Goal: Transaction & Acquisition: Purchase product/service

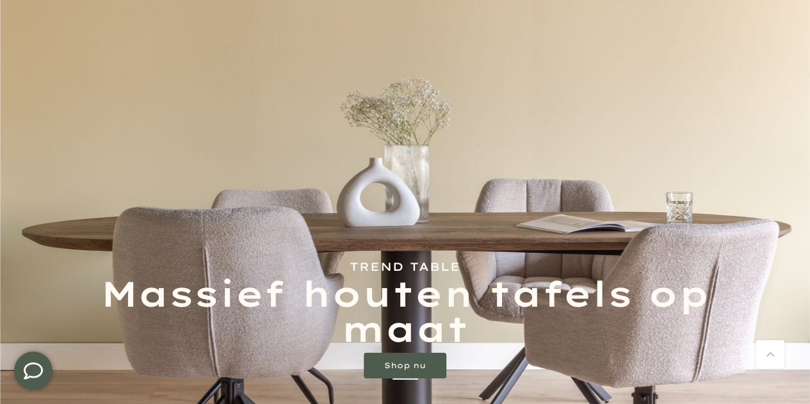
scroll to position [256, 0]
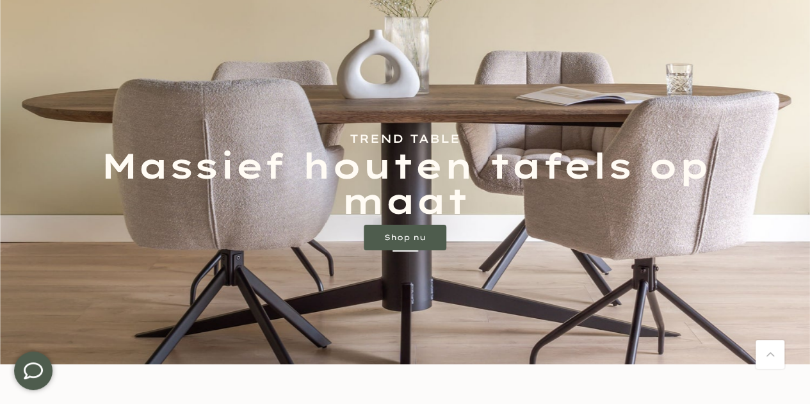
click at [408, 232] on link "Shop nu" at bounding box center [405, 238] width 83 height 26
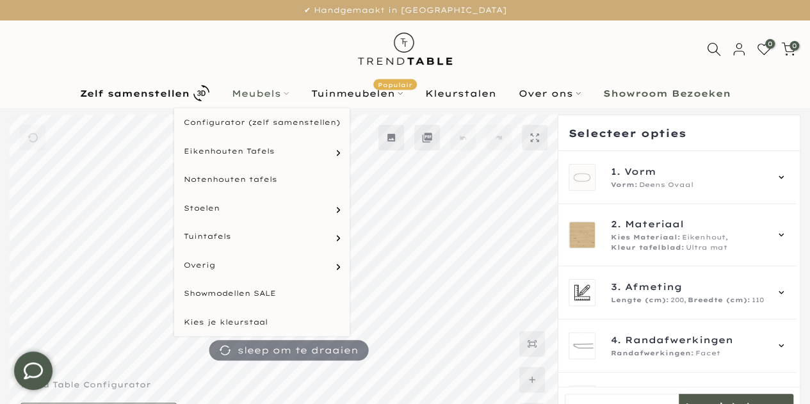
click at [260, 90] on link "Meubels" at bounding box center [259, 93] width 79 height 15
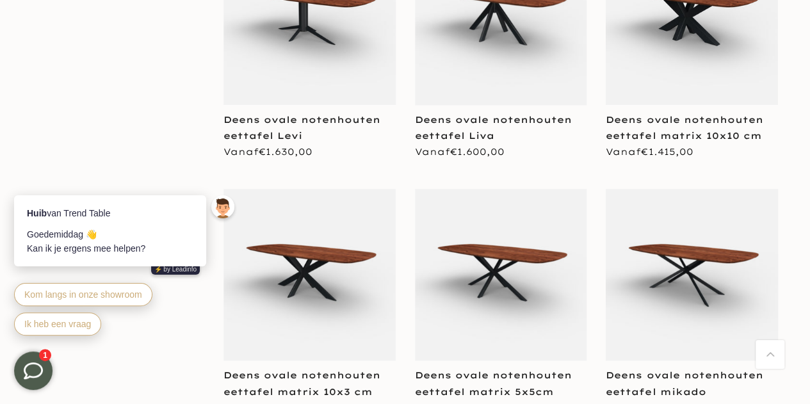
scroll to position [6017, 0]
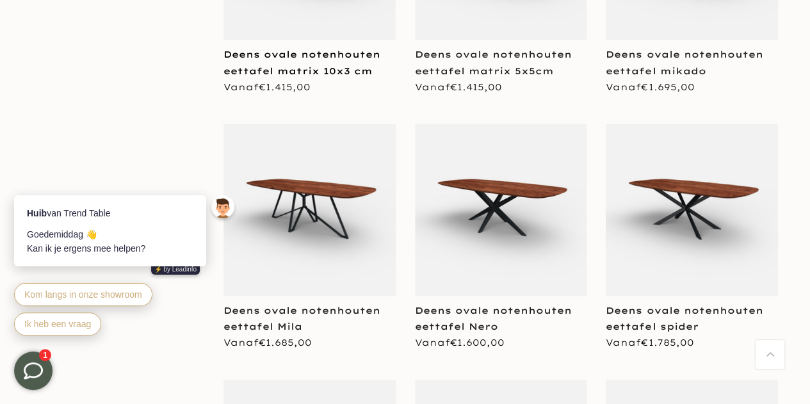
scroll to position [6529, 0]
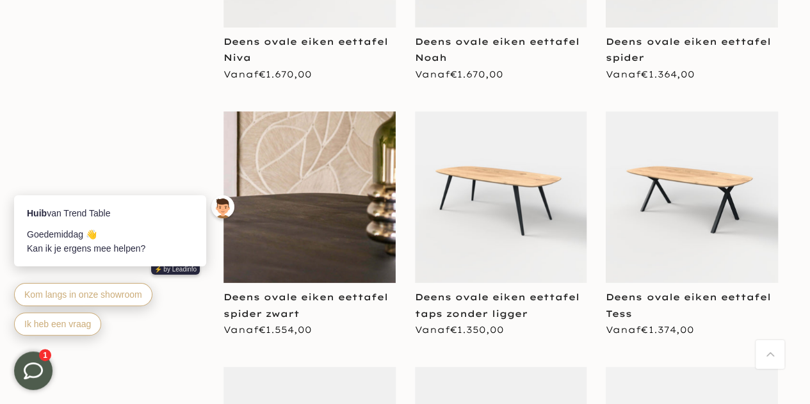
scroll to position [4417, 0]
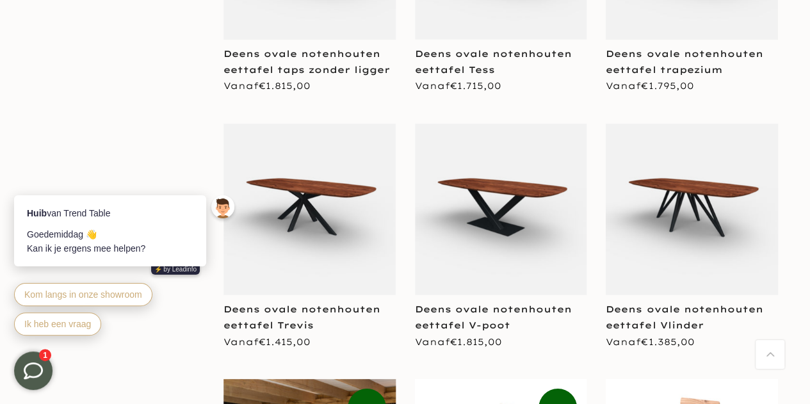
scroll to position [6849, 0]
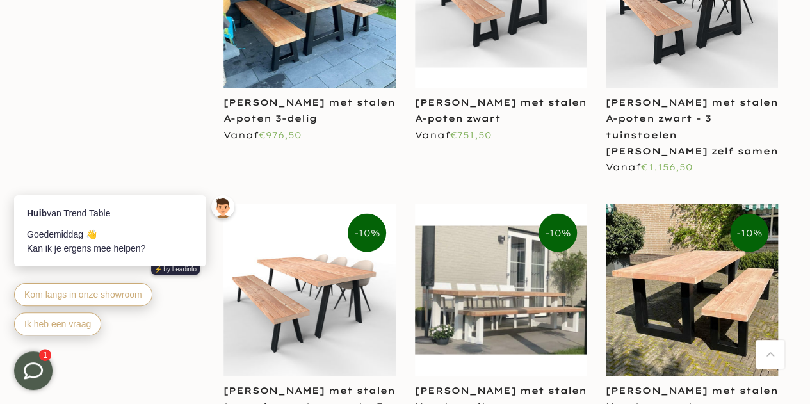
scroll to position [8834, 0]
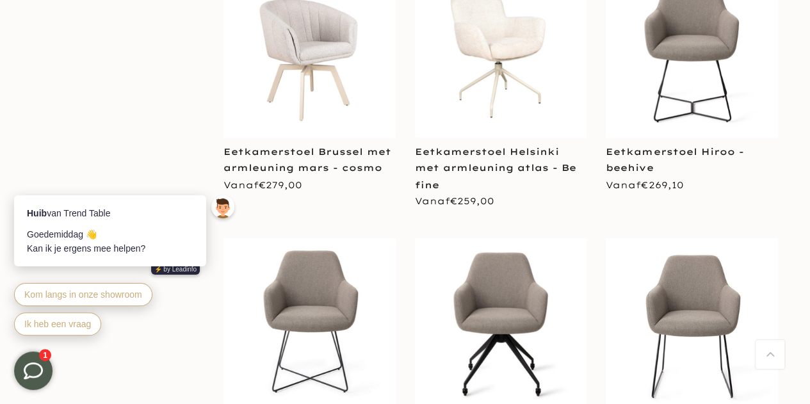
scroll to position [11138, 0]
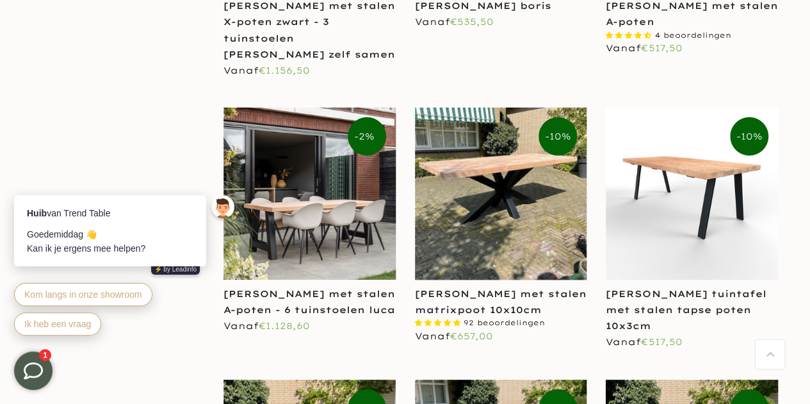
scroll to position [9218, 0]
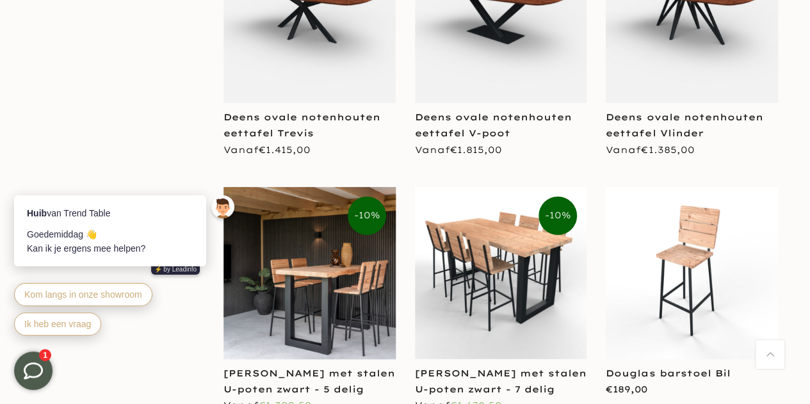
scroll to position [6593, 0]
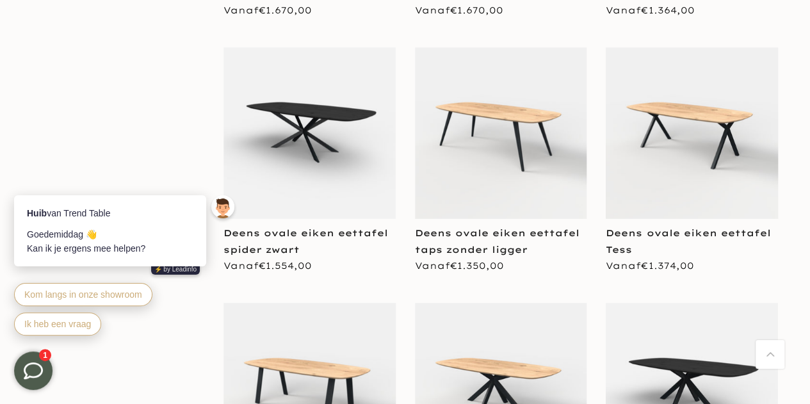
scroll to position [4993, 0]
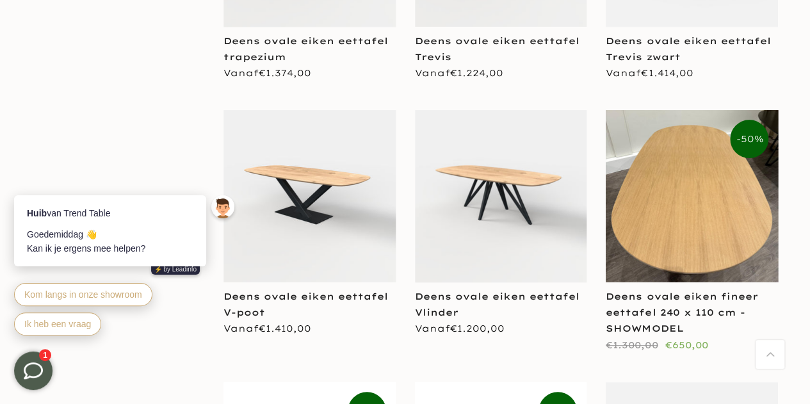
click at [670, 289] on div "Deens ovale eiken fineer eettafel 240 x 110 cm - SHOWMODEL" at bounding box center [692, 313] width 172 height 49
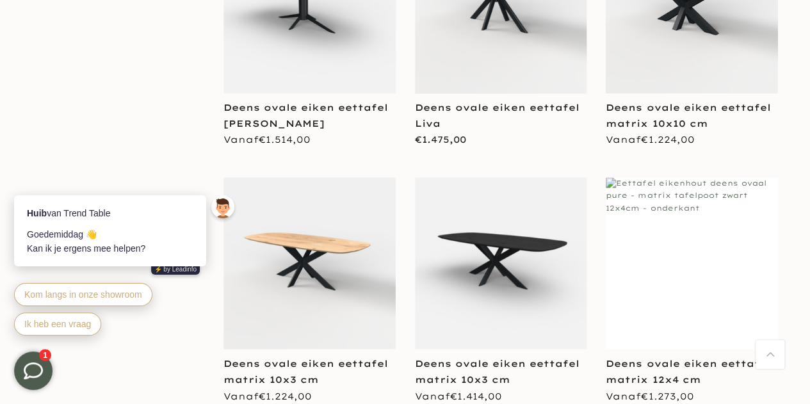
scroll to position [3073, 0]
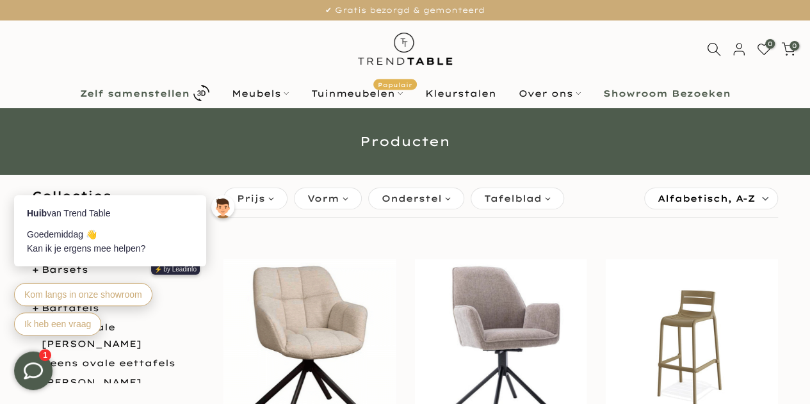
click at [141, 95] on b "Zelf samenstellen" at bounding box center [134, 93] width 109 height 9
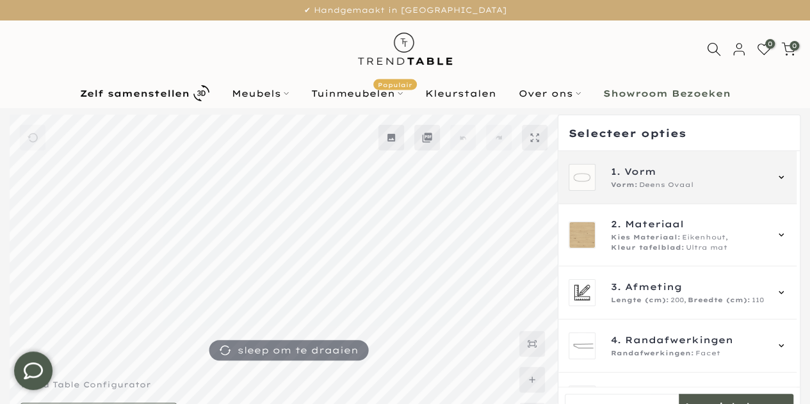
click at [702, 175] on span "1. Vorm" at bounding box center [688, 172] width 155 height 14
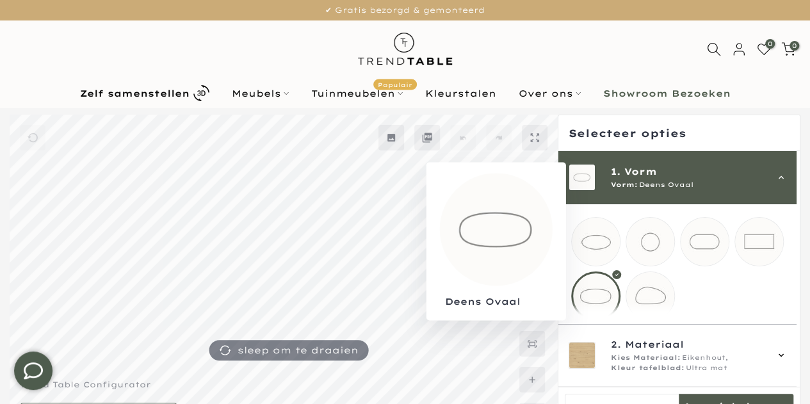
click at [602, 298] on div at bounding box center [595, 295] width 49 height 49
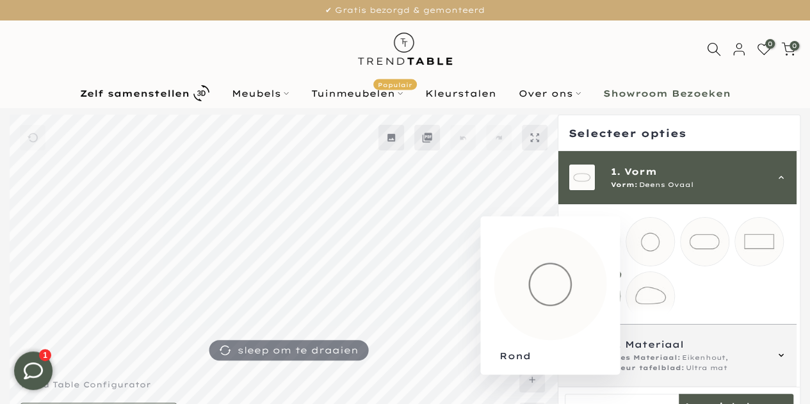
scroll to position [128, 0]
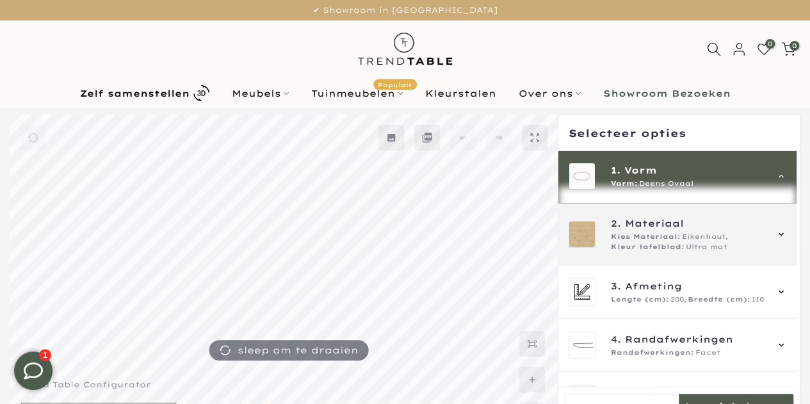
click at [658, 242] on div "2. Materiaal Kies Materiaal: Eikenhout, Kleur tafelblad: Ultra mat" at bounding box center [688, 234] width 155 height 36
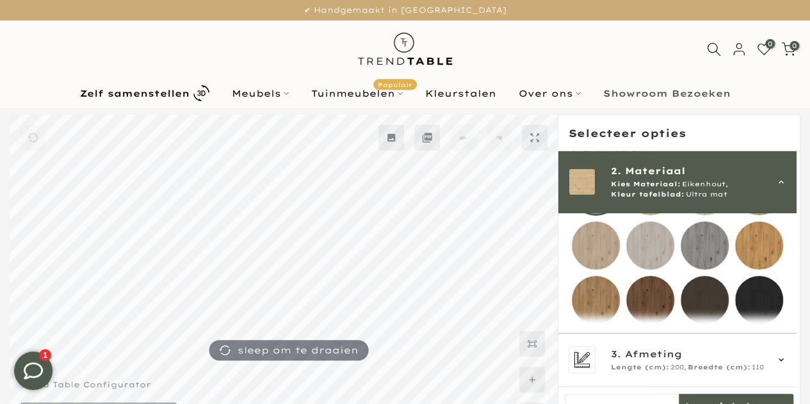
scroll to position [277, 0]
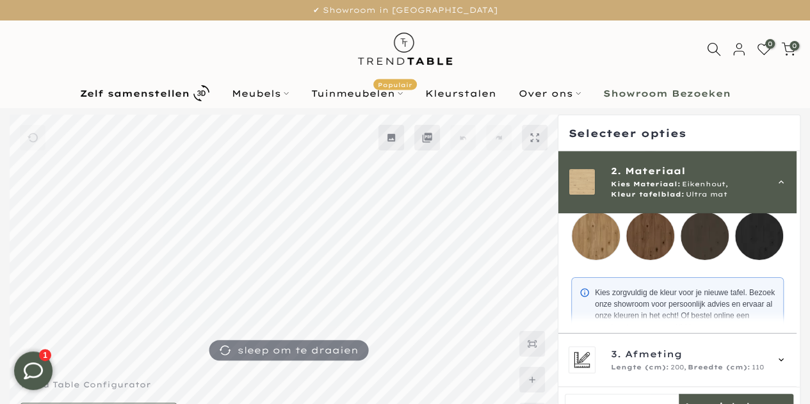
click at [717, 239] on mmq-loader at bounding box center [704, 236] width 48 height 48
click at [657, 240] on mmq-loader at bounding box center [650, 236] width 48 height 48
click at [664, 240] on div at bounding box center [649, 235] width 49 height 49
click at [604, 241] on mmq-loader at bounding box center [596, 236] width 48 height 48
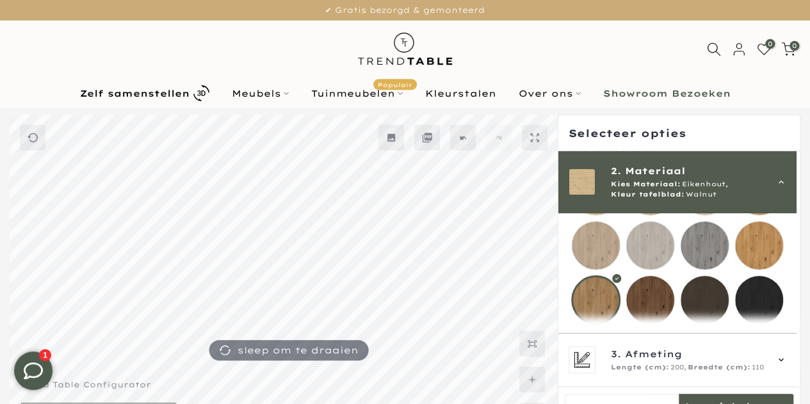
scroll to position [277, 0]
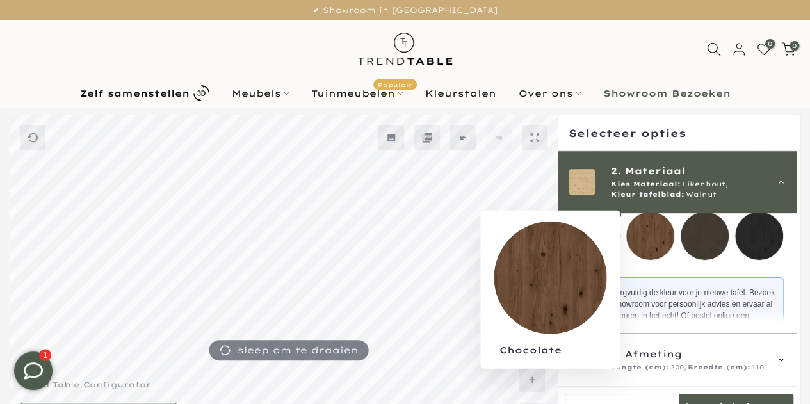
click at [644, 243] on mmq-loader at bounding box center [650, 236] width 48 height 48
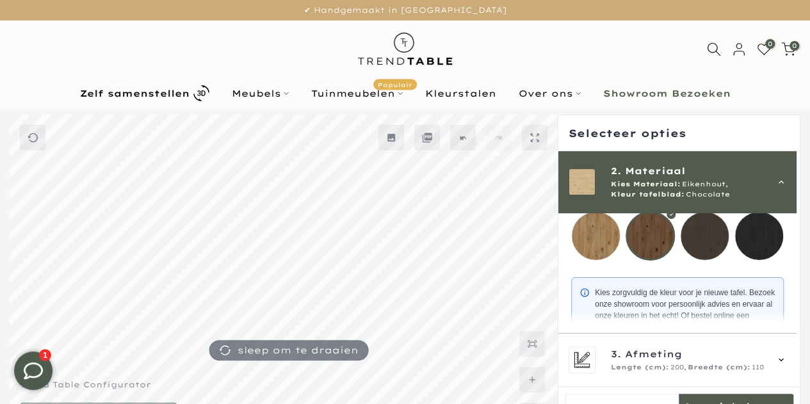
scroll to position [341, 0]
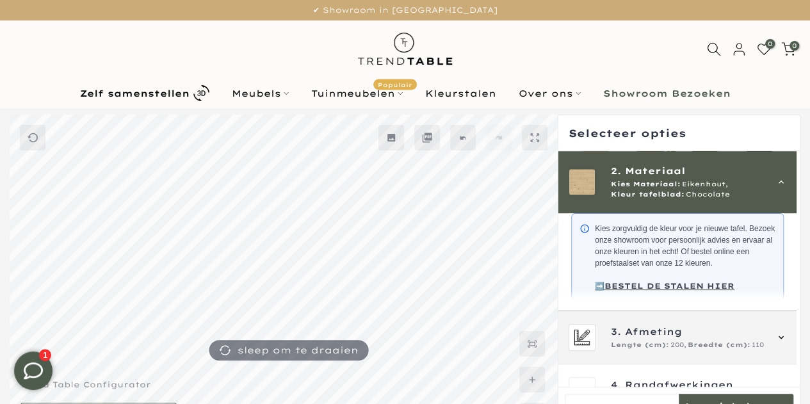
click at [631, 339] on span "Afmeting" at bounding box center [653, 332] width 57 height 14
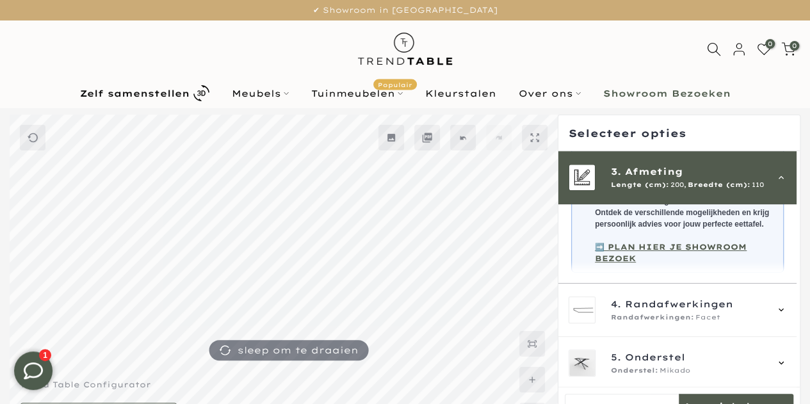
scroll to position [115, 0]
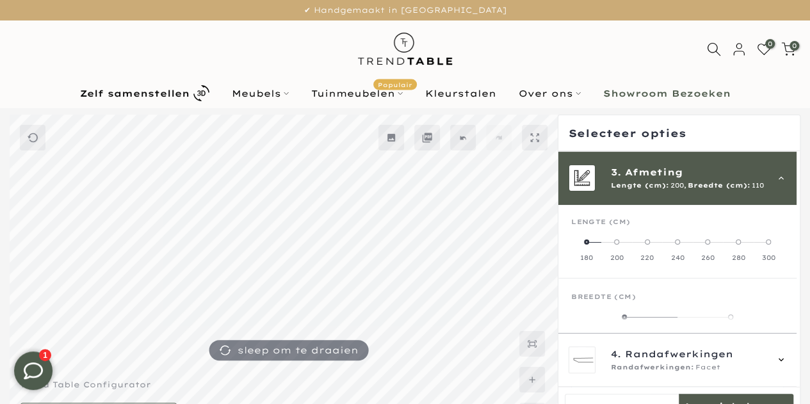
click at [586, 239] on span at bounding box center [586, 241] width 5 height 5
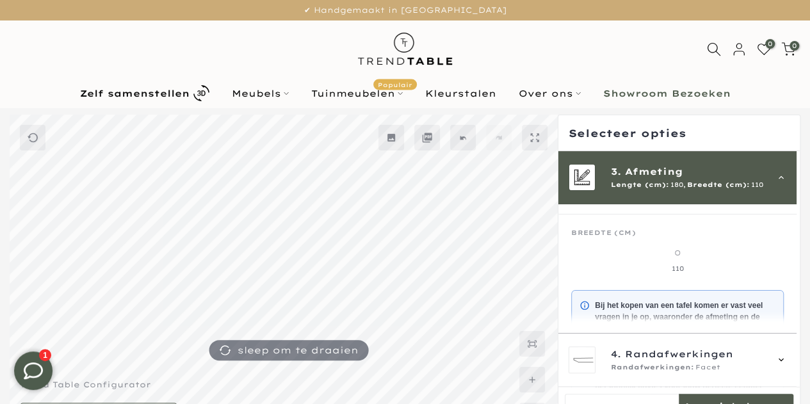
click at [677, 253] on span at bounding box center [677, 252] width 5 height 5
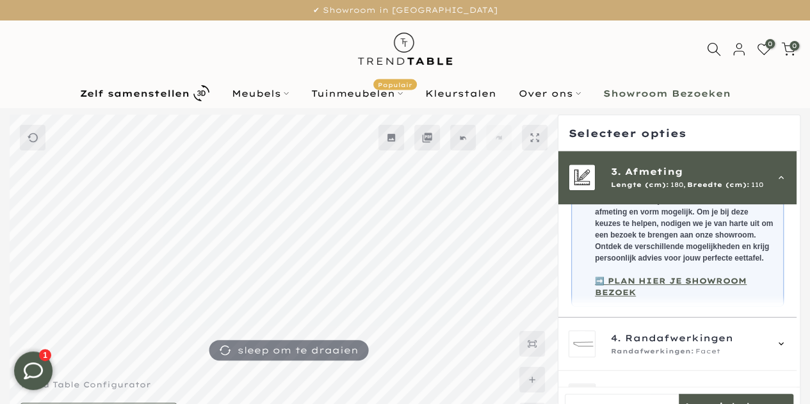
scroll to position [408, 0]
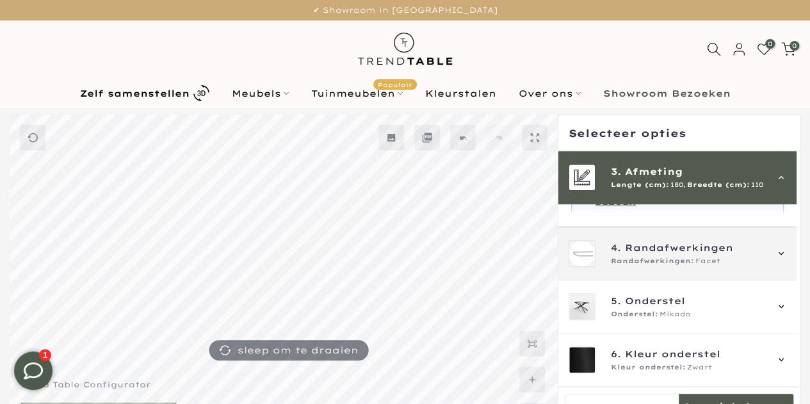
click at [632, 255] on span "Randafwerkingen" at bounding box center [679, 248] width 108 height 14
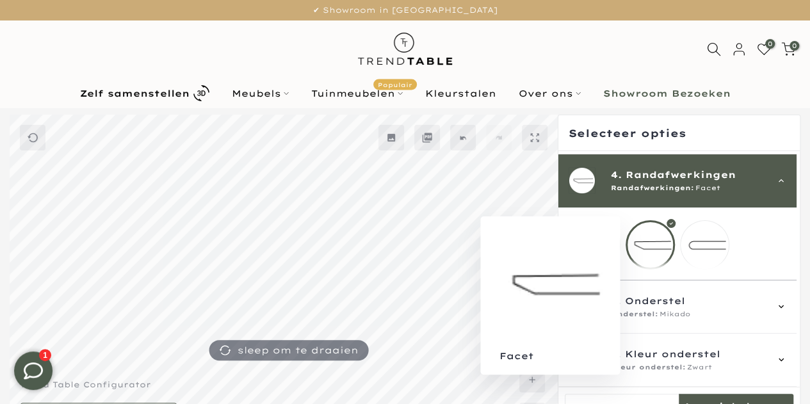
scroll to position [168, 0]
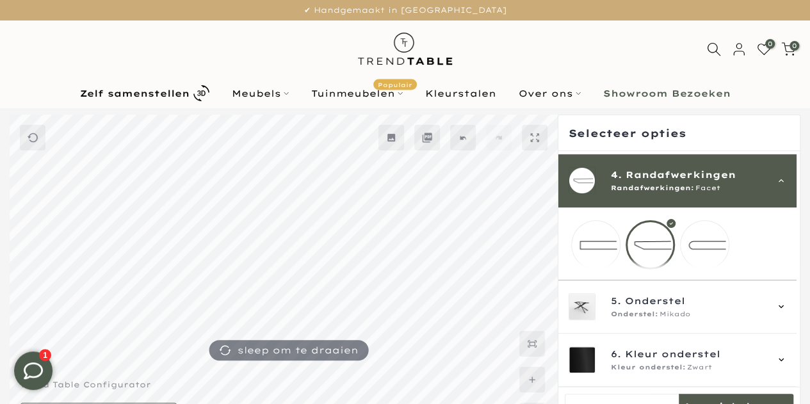
click at [632, 255] on div at bounding box center [649, 244] width 49 height 49
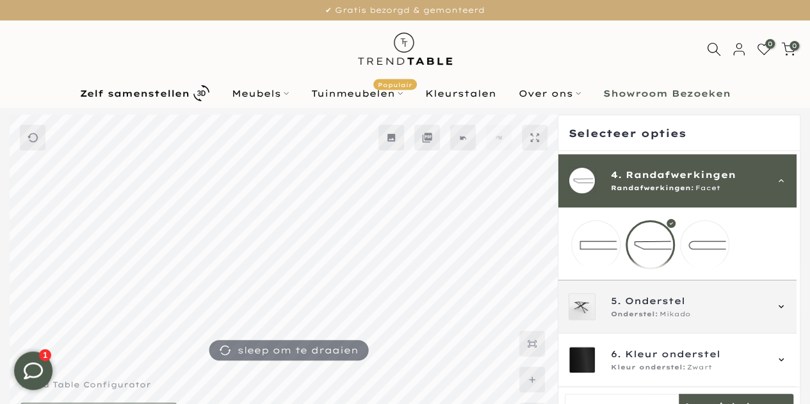
click at [636, 304] on span "Onderstel" at bounding box center [655, 301] width 60 height 14
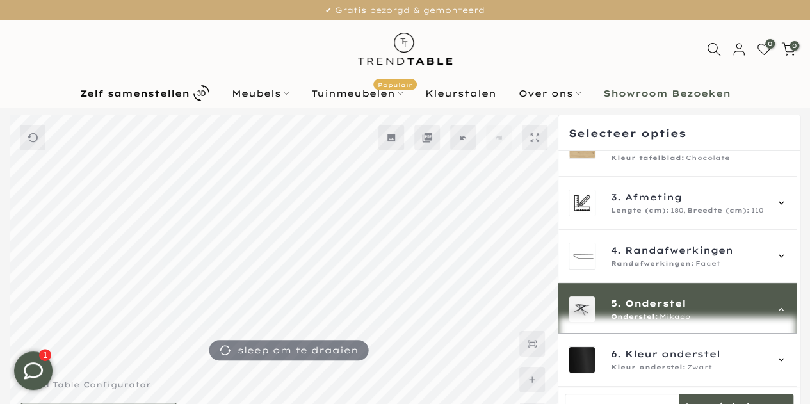
scroll to position [221, 0]
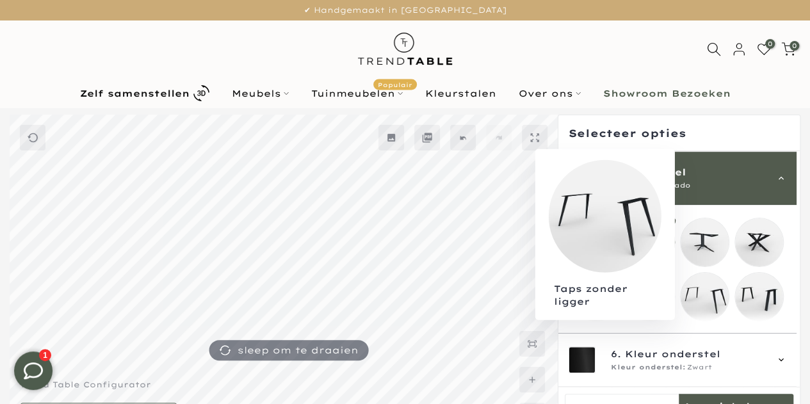
click at [700, 294] on mmq-loader at bounding box center [704, 297] width 48 height 48
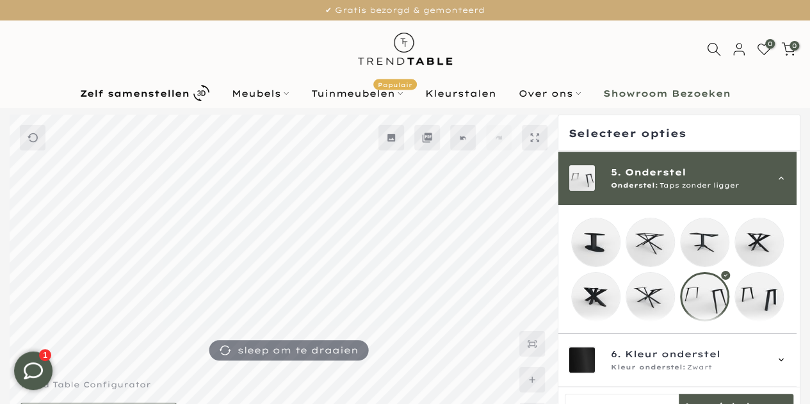
click at [648, 298] on mmq-loader at bounding box center [650, 297] width 48 height 48
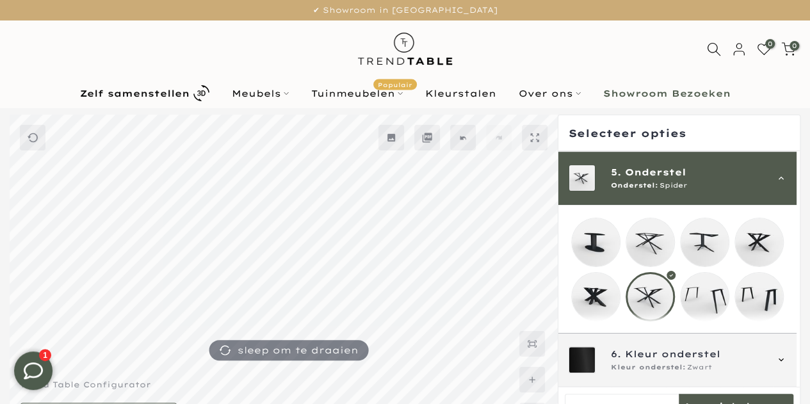
click at [663, 364] on span "Kleur onderstel:" at bounding box center [648, 367] width 75 height 10
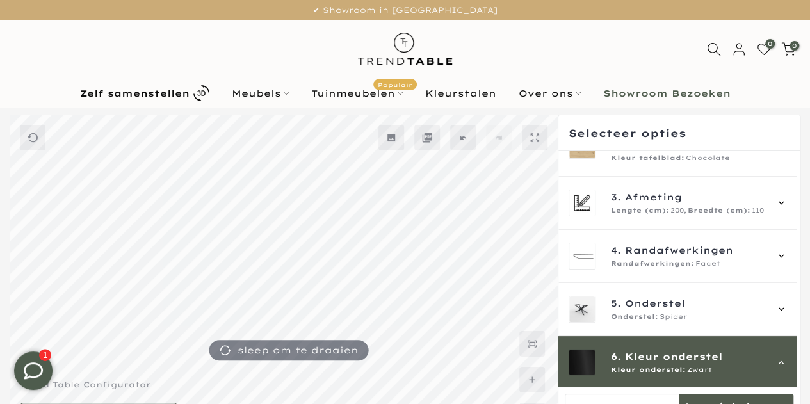
scroll to position [246, 0]
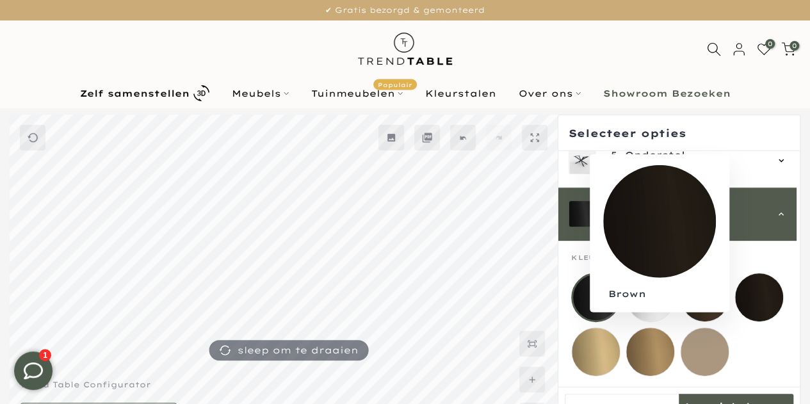
click at [760, 294] on mmq-loader at bounding box center [759, 297] width 48 height 48
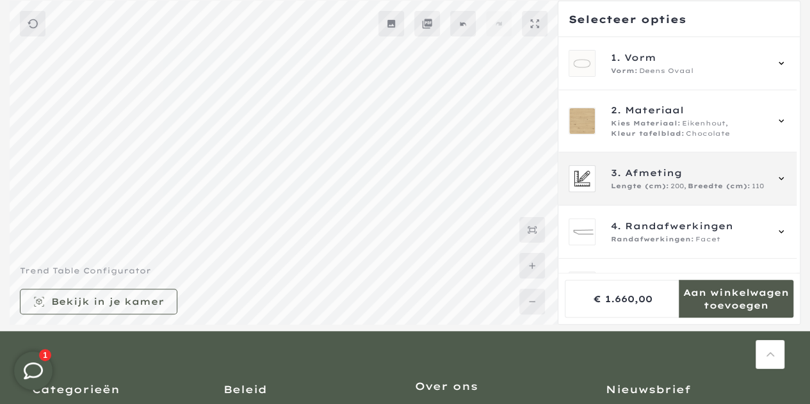
click at [664, 181] on span "Lengte (cm):" at bounding box center [640, 186] width 58 height 10
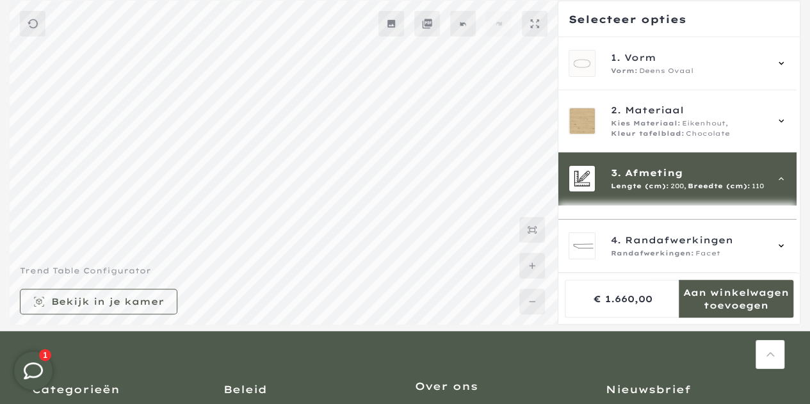
scroll to position [115, 0]
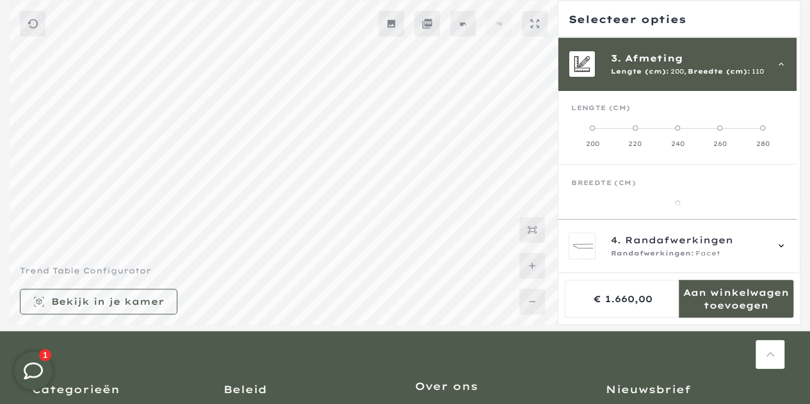
click at [615, 203] on label "110" at bounding box center [677, 211] width 213 height 26
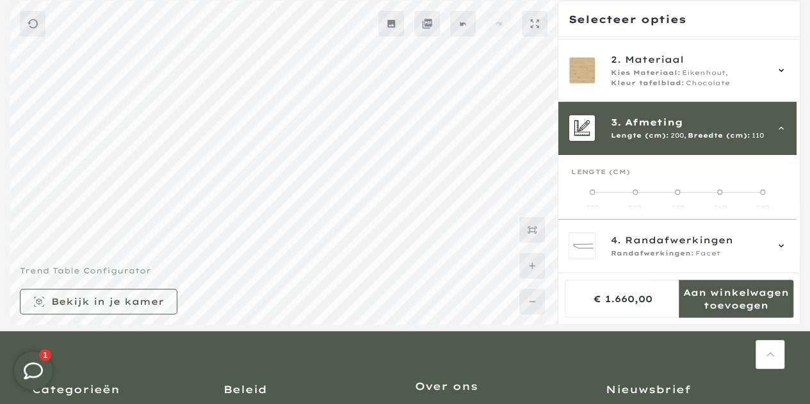
click at [657, 174] on div "Lengte (cm)" at bounding box center [677, 177] width 213 height 19
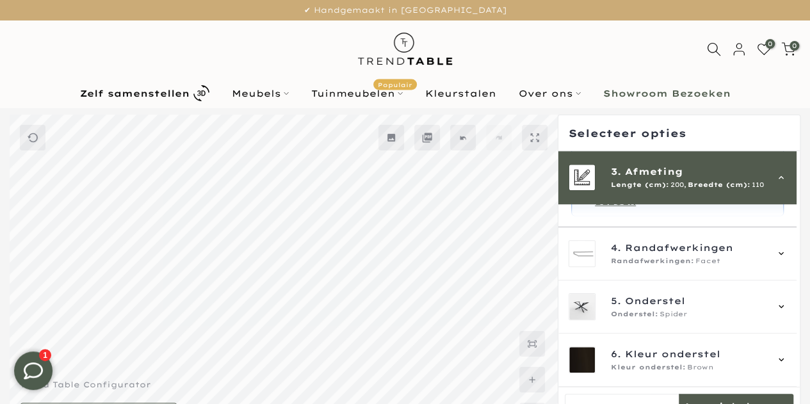
scroll to position [35, 0]
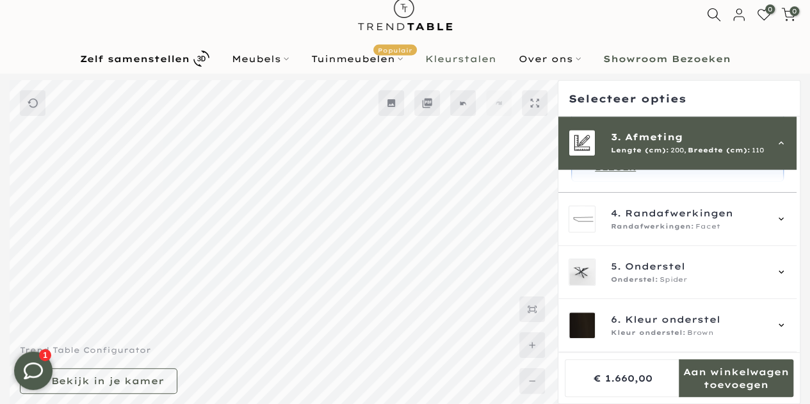
click at [449, 60] on link "Kleurstalen" at bounding box center [460, 58] width 93 height 15
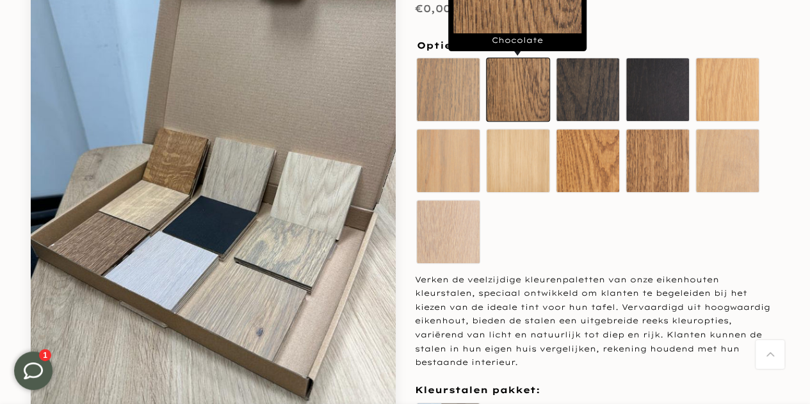
scroll to position [128, 0]
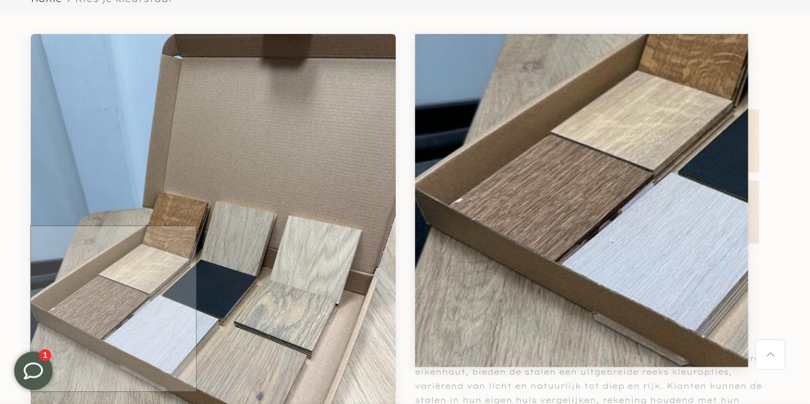
click at [90, 309] on img at bounding box center [213, 277] width 365 height 486
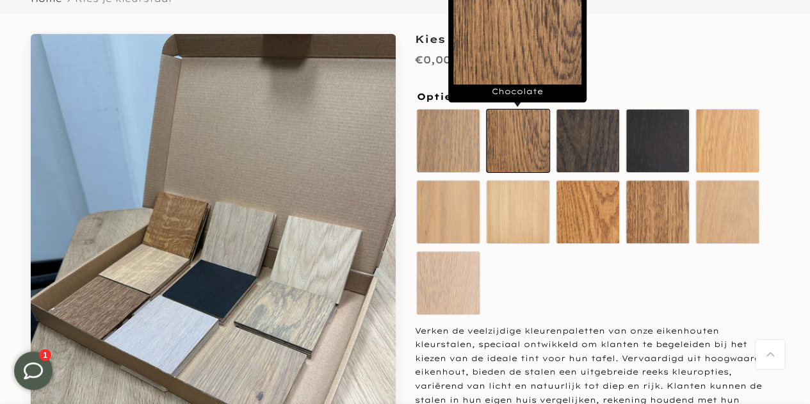
click at [503, 137] on label "Chocolate" at bounding box center [518, 141] width 64 height 64
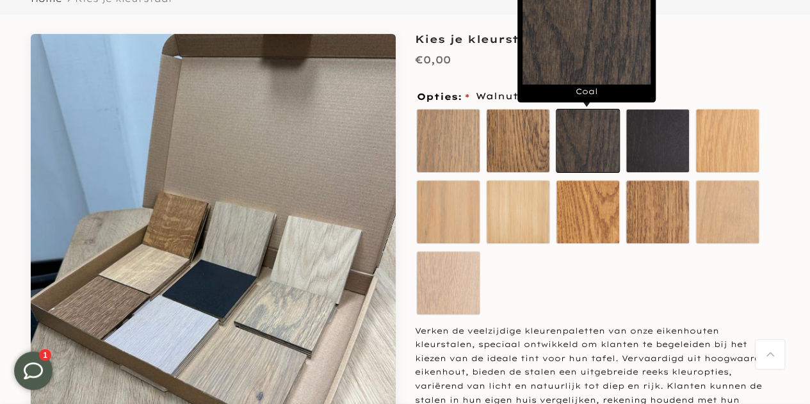
click at [570, 136] on label "Coal" at bounding box center [588, 141] width 64 height 64
click at [592, 144] on label "Coal" at bounding box center [588, 141] width 64 height 64
click at [573, 122] on label "Coal" at bounding box center [588, 141] width 64 height 64
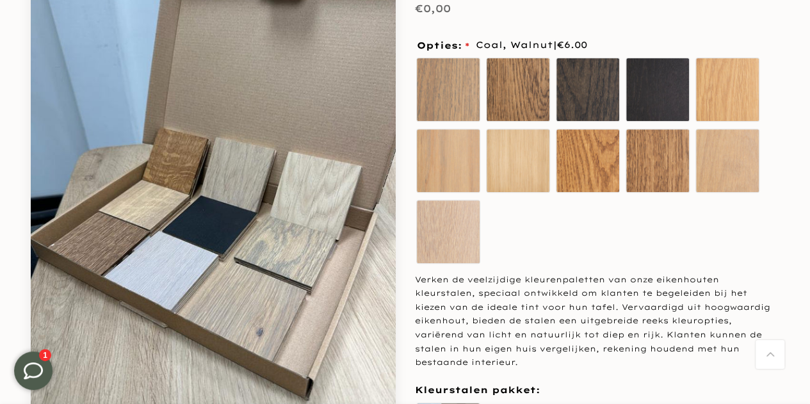
scroll to position [0, 0]
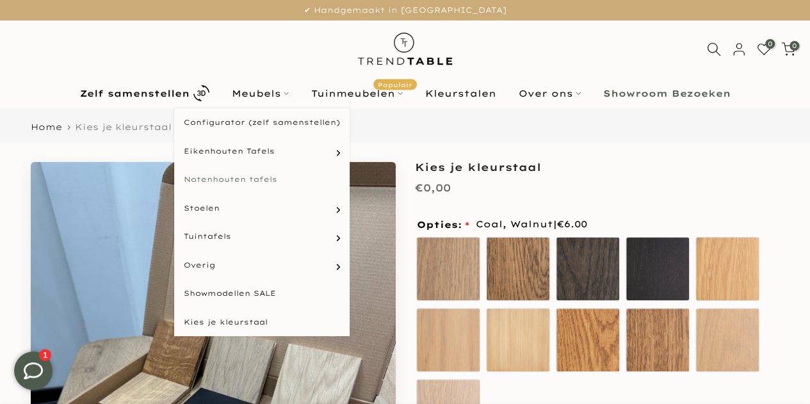
click at [220, 182] on link "Notenhouten tafels" at bounding box center [261, 179] width 175 height 29
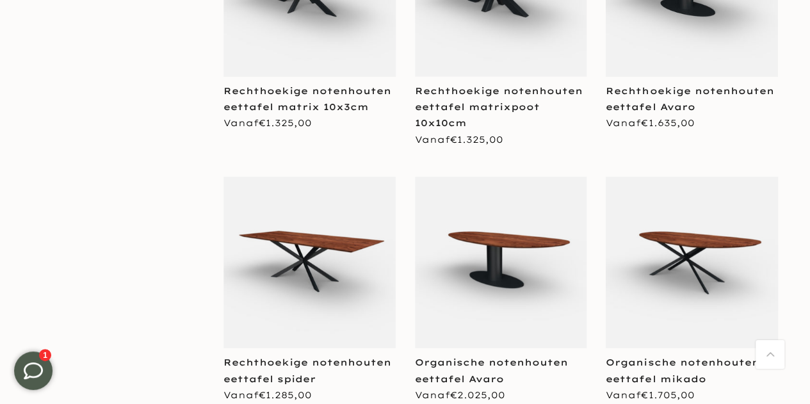
scroll to position [2048, 0]
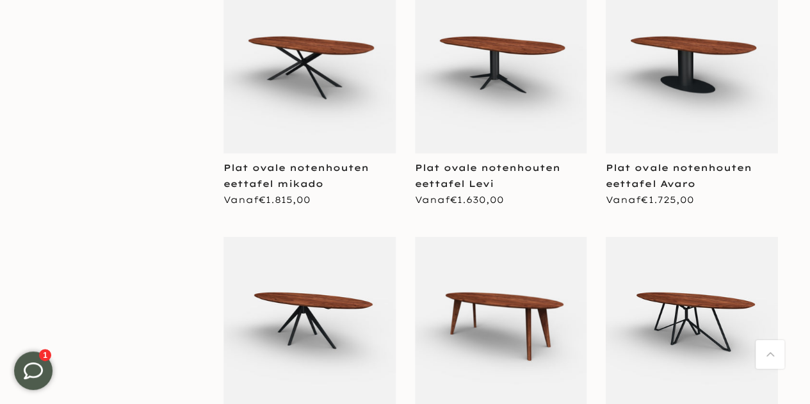
scroll to position [4225, 0]
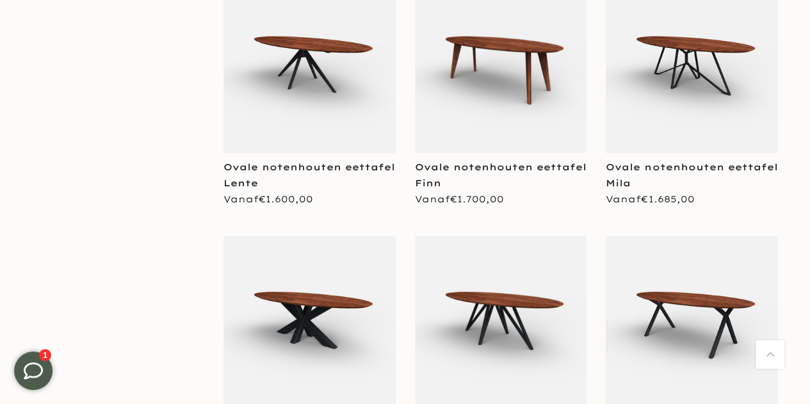
click at [447, 97] on img at bounding box center [501, 67] width 172 height 172
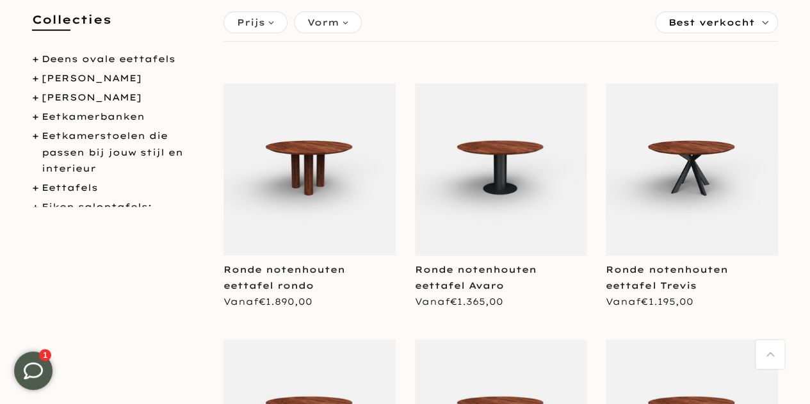
scroll to position [192, 0]
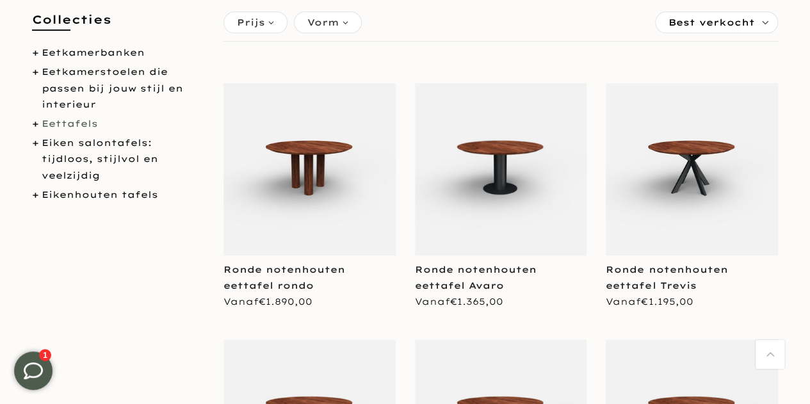
click at [72, 122] on link "Eettafels" at bounding box center [70, 124] width 56 height 12
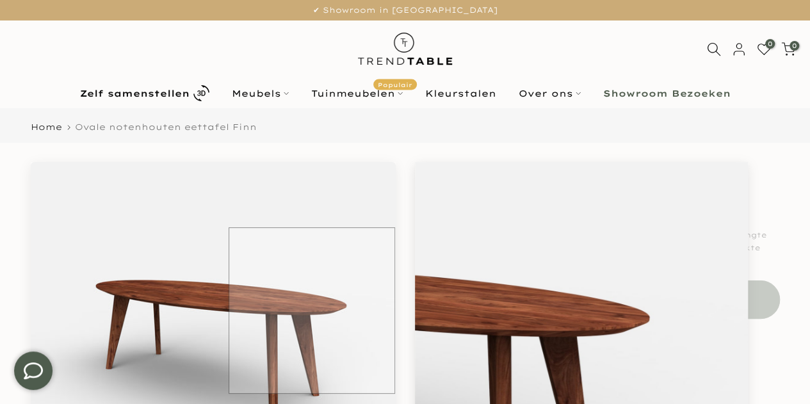
scroll to position [128, 0]
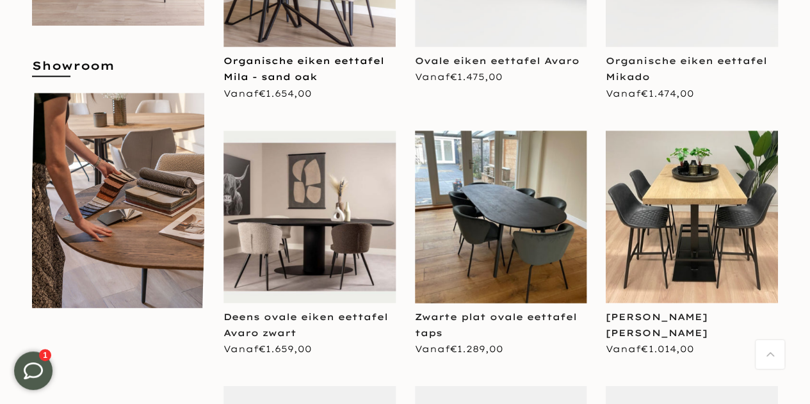
scroll to position [704, 0]
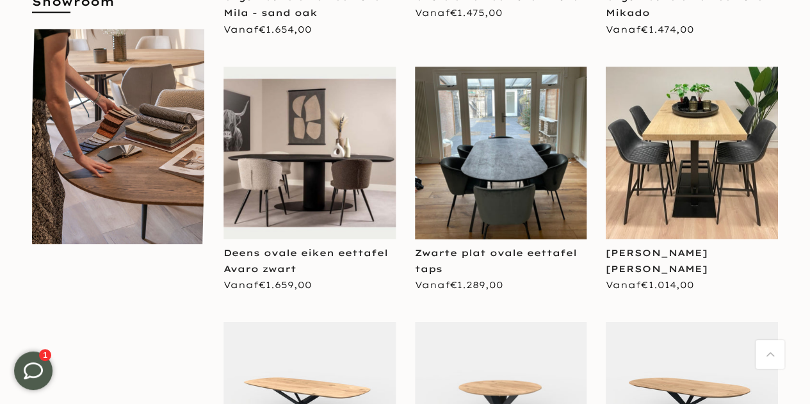
click at [493, 172] on img at bounding box center [501, 153] width 172 height 172
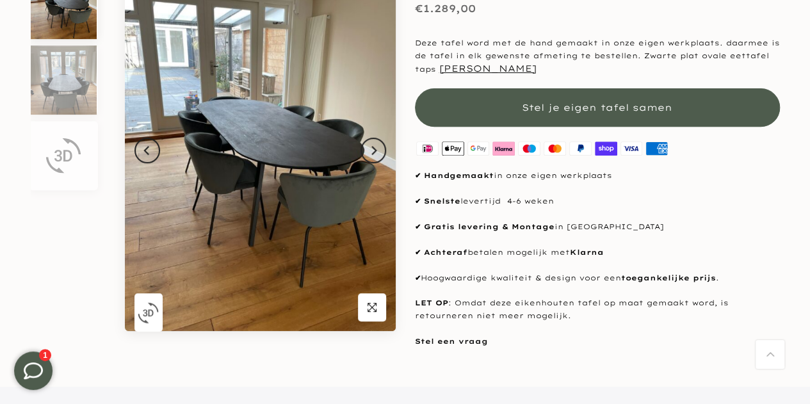
scroll to position [128, 0]
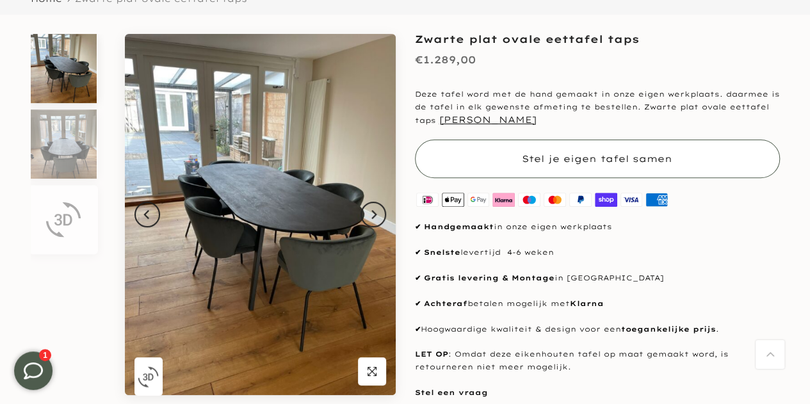
click at [561, 156] on span "Stel je eigen tafel samen" at bounding box center [597, 159] width 150 height 12
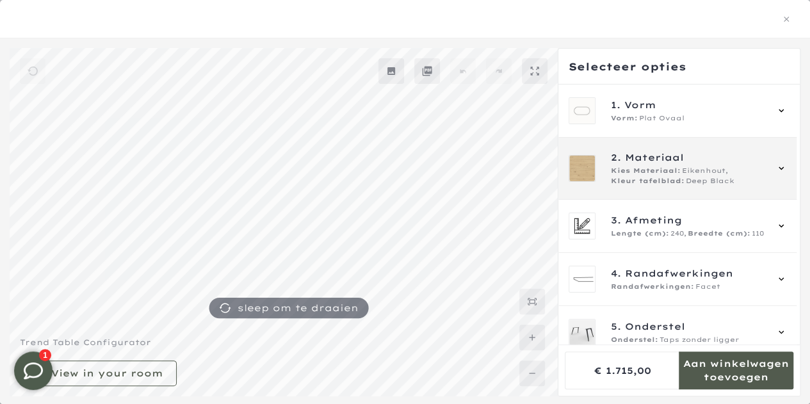
click at [670, 177] on span "Kleur tafelblad:" at bounding box center [648, 181] width 74 height 10
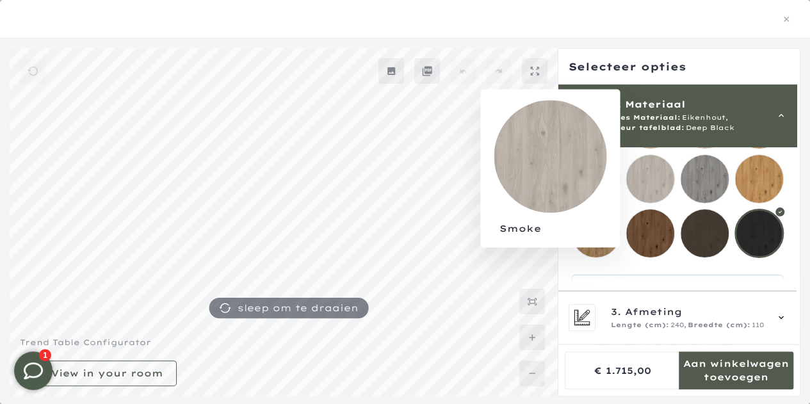
scroll to position [277, 0]
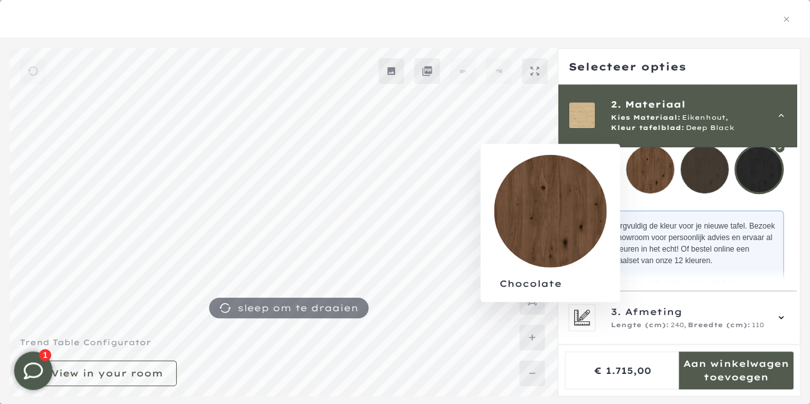
click at [657, 182] on mmq-loader at bounding box center [650, 169] width 48 height 48
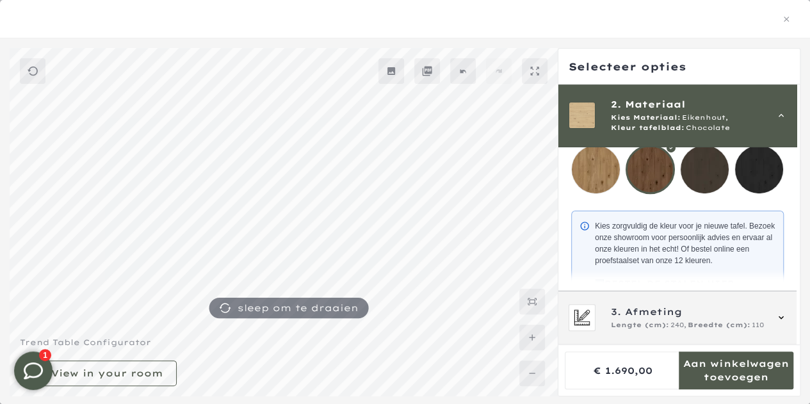
click at [650, 310] on span "Afmeting" at bounding box center [653, 312] width 57 height 14
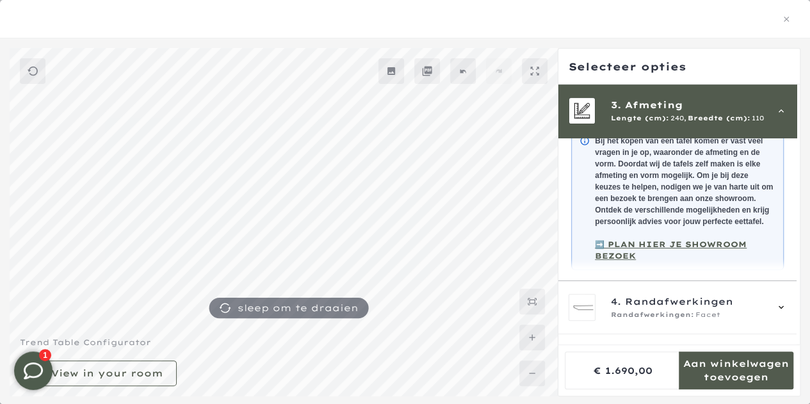
scroll to position [115, 0]
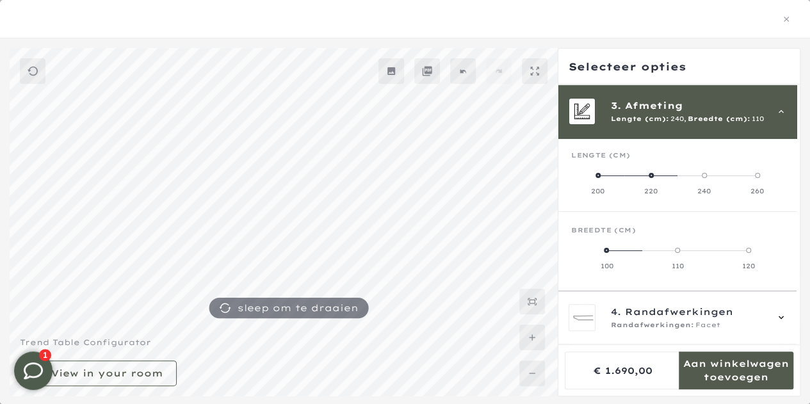
click at [597, 176] on span at bounding box center [597, 175] width 5 height 5
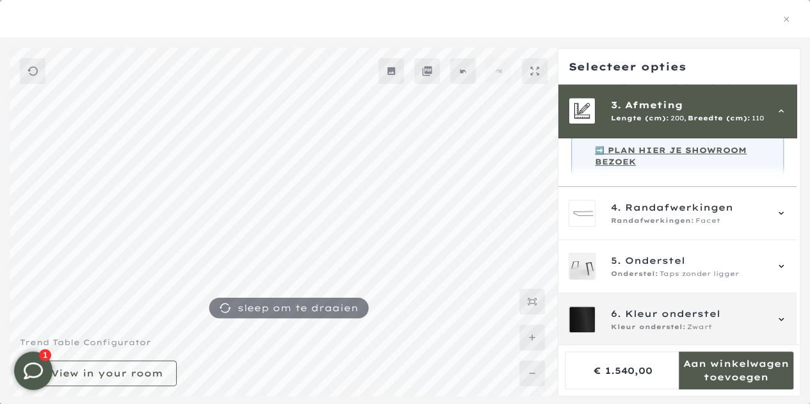
scroll to position [383, 0]
